Goal: Find specific page/section

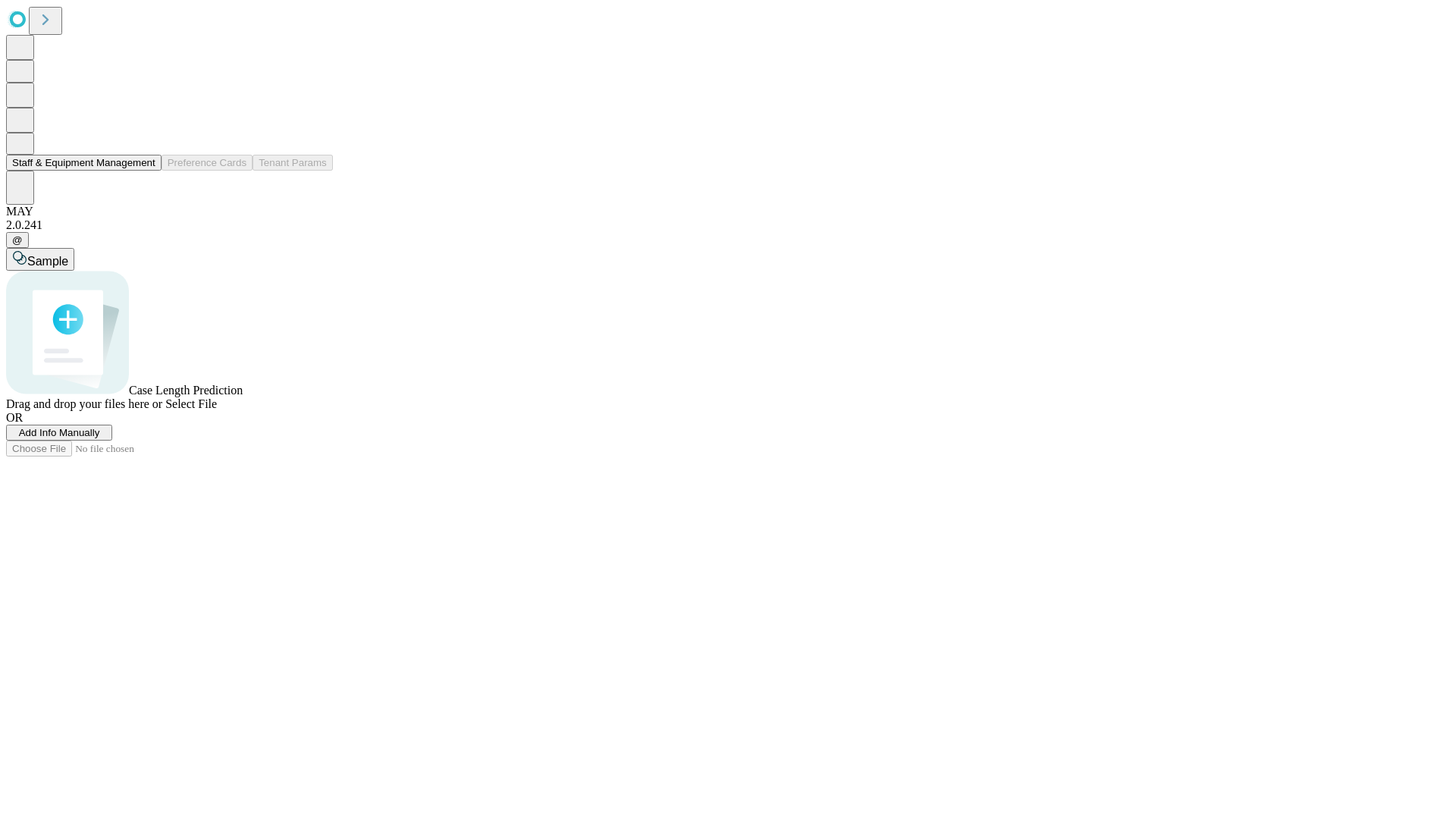
click at [145, 170] on button "Staff & Equipment Management" at bounding box center [83, 162] width 156 height 16
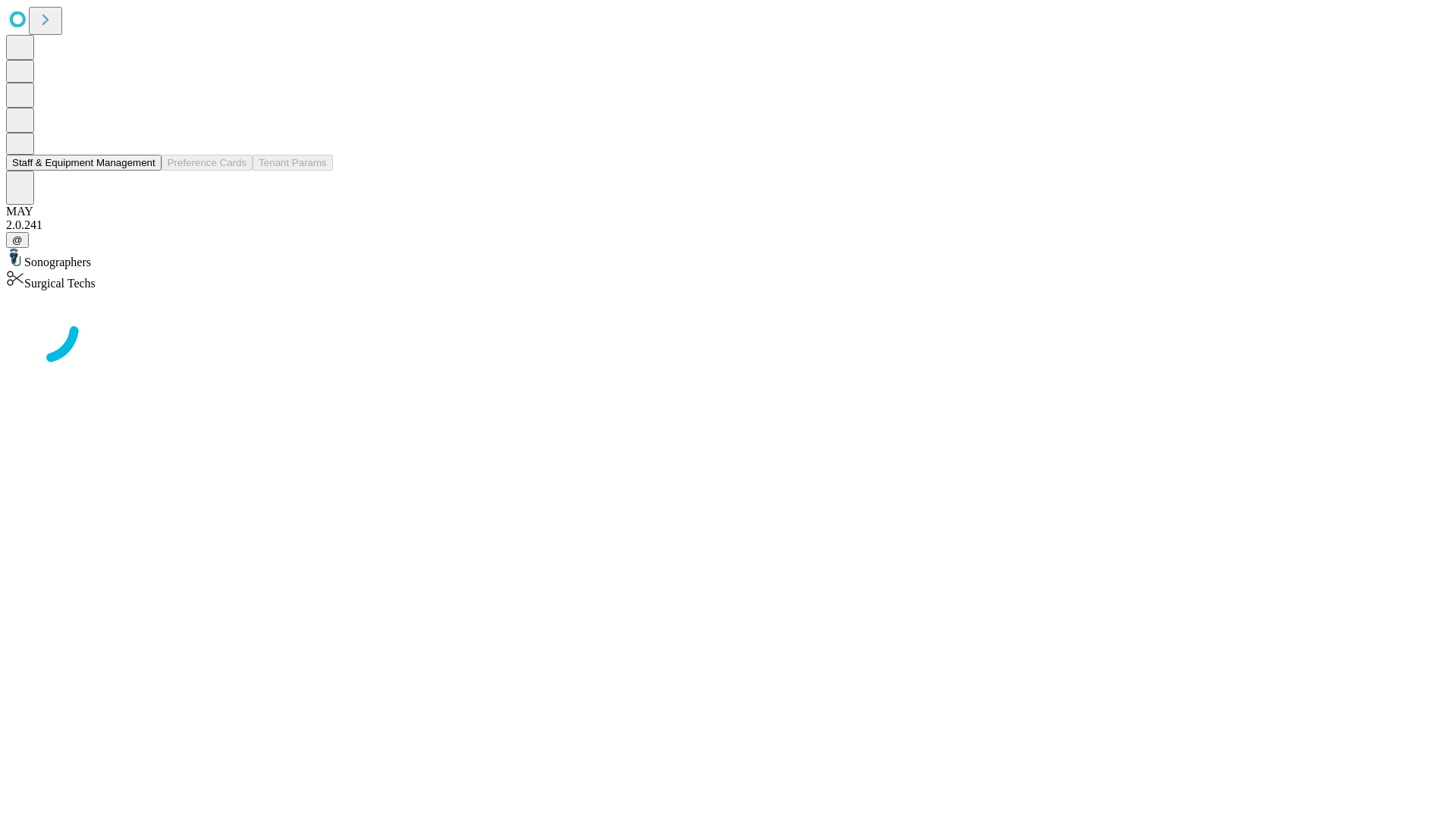
click at [145, 170] on button "Staff & Equipment Management" at bounding box center [83, 162] width 156 height 16
